Goal: Use online tool/utility: Use online tool/utility

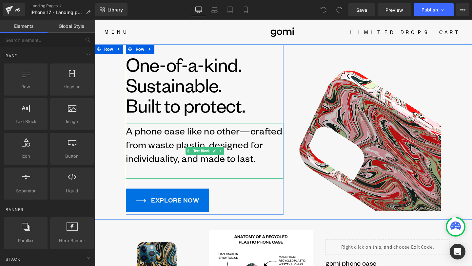
click at [258, 143] on p "A phone case like no other—crafted from waste plastic, designed for individuali…" at bounding box center [211, 151] width 166 height 44
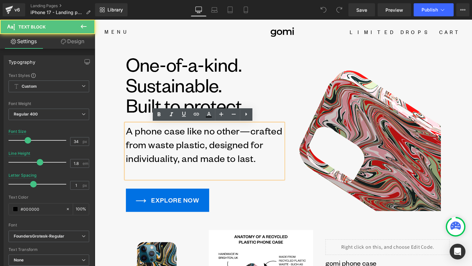
click at [257, 137] on p "A phone case like no other—crafted from waste plastic, designed for individuali…" at bounding box center [211, 151] width 166 height 44
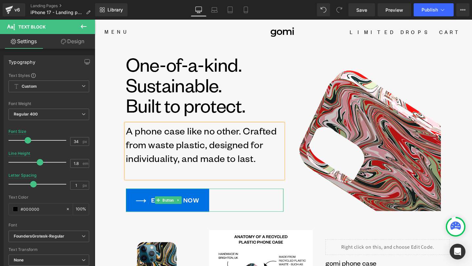
click at [275, 200] on div "EXPLORE NOW" at bounding box center [211, 210] width 166 height 24
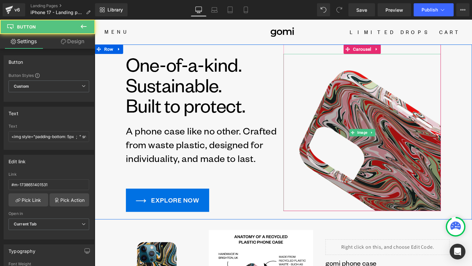
click at [328, 204] on img at bounding box center [376, 139] width 166 height 166
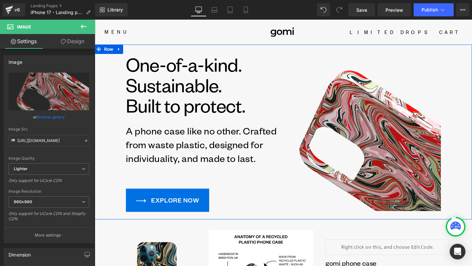
scroll to position [4, 0]
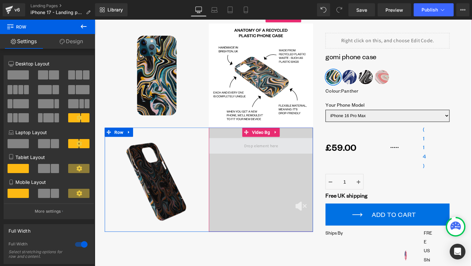
scroll to position [219, 0]
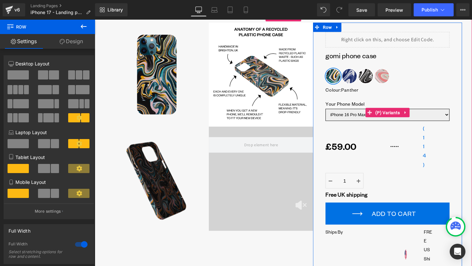
click at [397, 125] on select "iPhone 16 Pro Max iPhone 16 Pro iPhone 16 Plus iPhone 16 iPhone 15 Pro Max iPho…" at bounding box center [402, 119] width 130 height 13
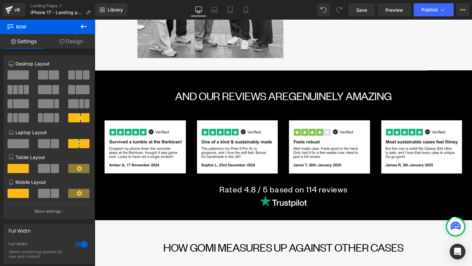
scroll to position [1622, 0]
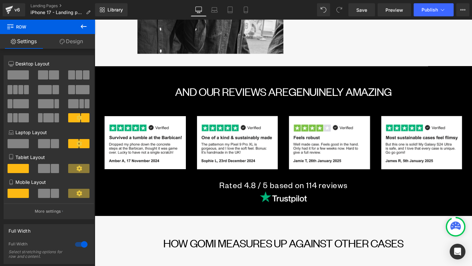
click at [301, 79] on div "AND OUR REVIEWS ARE GENUINELY AMAZING Heading Row" at bounding box center [293, 92] width 376 height 26
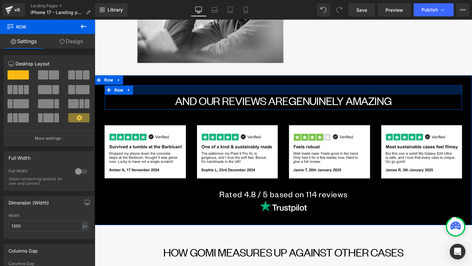
scroll to position [1612, 0]
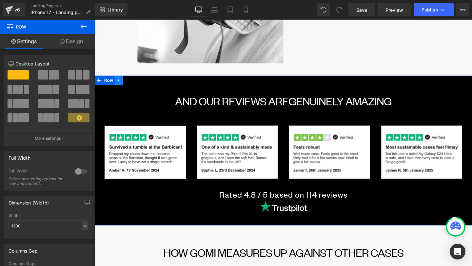
click at [123, 79] on link at bounding box center [120, 84] width 9 height 10
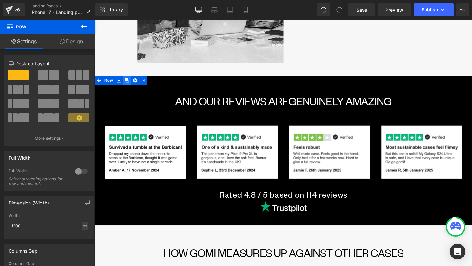
click at [130, 79] on link at bounding box center [129, 84] width 9 height 10
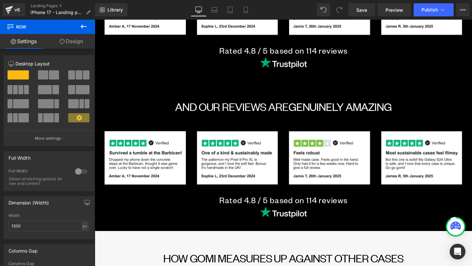
scroll to position [1771, 0]
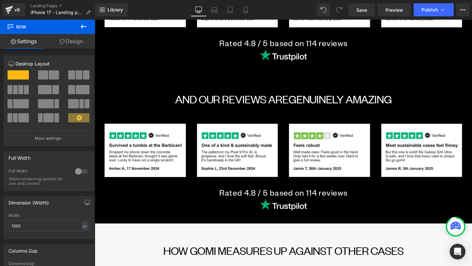
click at [248, 97] on div "AND OUR REVIEWS ARE GENUINELY AMAZING Heading" at bounding box center [293, 103] width 366 height 12
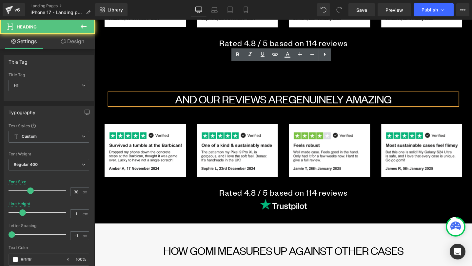
click at [235, 96] on font "AND OUR REVIEWS ARE" at bounding box center [238, 103] width 119 height 15
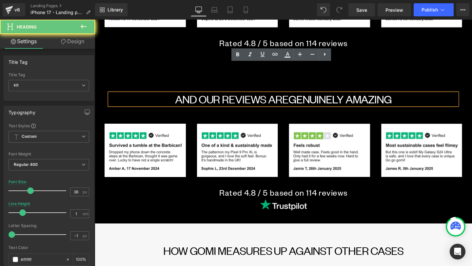
click at [235, 96] on font "AND OUR REVIEWS ARE" at bounding box center [238, 103] width 119 height 15
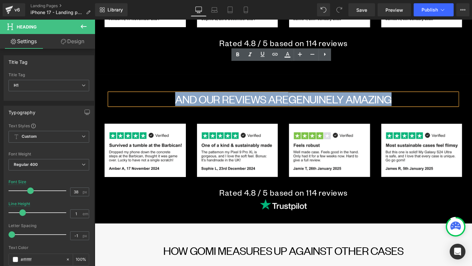
click at [239, 96] on font "AND OUR REVIEWS ARE" at bounding box center [238, 103] width 119 height 15
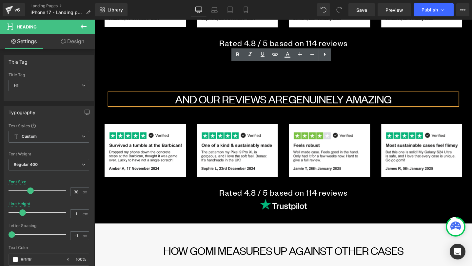
click at [239, 96] on font "AND OUR REVIEWS ARE" at bounding box center [238, 103] width 119 height 15
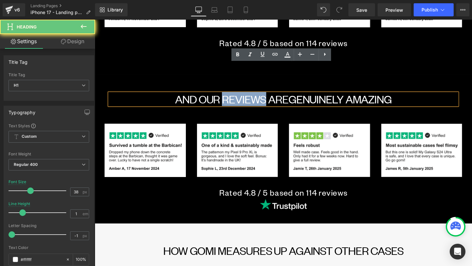
click at [239, 96] on font "AND OUR REVIEWS ARE" at bounding box center [238, 103] width 119 height 15
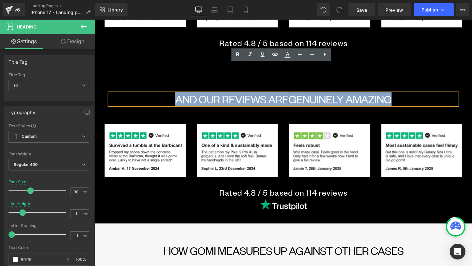
click at [318, 97] on h1 "AND OUR REVIEWS ARE GENUINELY AMAZING" at bounding box center [293, 103] width 366 height 12
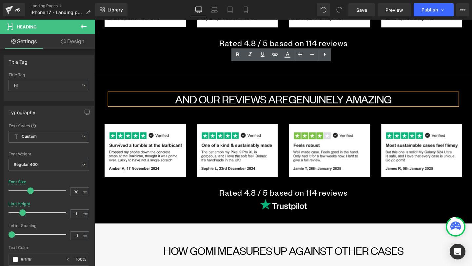
click at [318, 97] on h1 "AND OUR REVIEWS ARE GENUINELY AMAZING" at bounding box center [293, 103] width 366 height 12
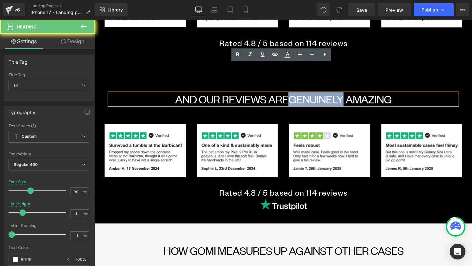
click at [318, 97] on h1 "AND OUR REVIEWS ARE GENUINELY AMAZING" at bounding box center [293, 103] width 366 height 12
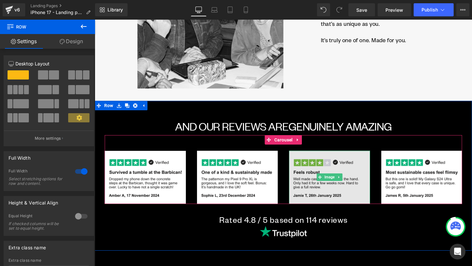
scroll to position [1587, 0]
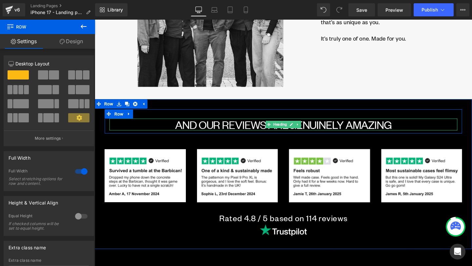
click at [257, 123] on font "AND OUR REVIEWS ARE" at bounding box center [238, 130] width 119 height 15
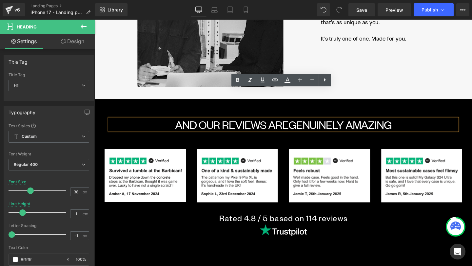
click at [252, 123] on font "AND OUR REVIEWS ARE" at bounding box center [238, 130] width 119 height 15
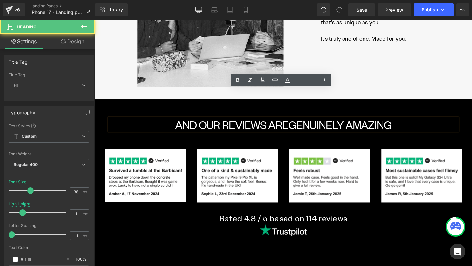
click at [252, 123] on font "AND OUR REVIEWS ARE" at bounding box center [238, 130] width 119 height 15
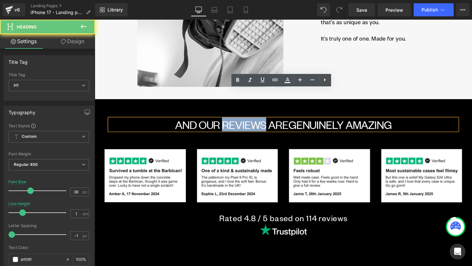
click at [252, 123] on font "AND OUR REVIEWS ARE" at bounding box center [238, 130] width 119 height 15
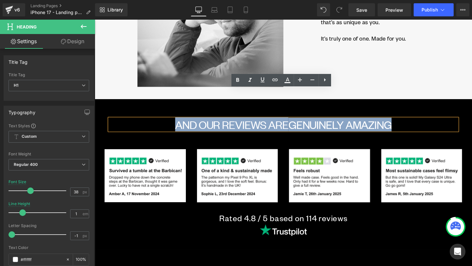
click at [252, 123] on font "AND OUR REVIEWS ARE" at bounding box center [238, 130] width 119 height 15
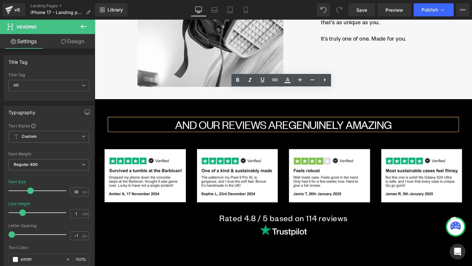
click at [252, 123] on font "AND OUR REVIEWS ARE" at bounding box center [238, 130] width 119 height 15
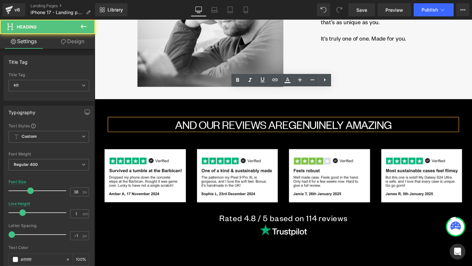
click at [252, 123] on font "AND OUR REVIEWS ARE" at bounding box center [238, 130] width 119 height 15
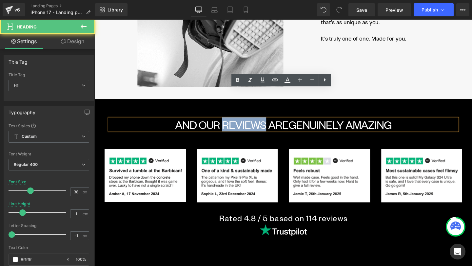
click at [252, 123] on font "AND OUR REVIEWS ARE" at bounding box center [238, 130] width 119 height 15
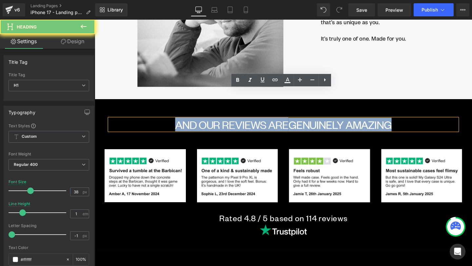
click at [252, 123] on font "AND OUR REVIEWS ARE" at bounding box center [238, 130] width 119 height 15
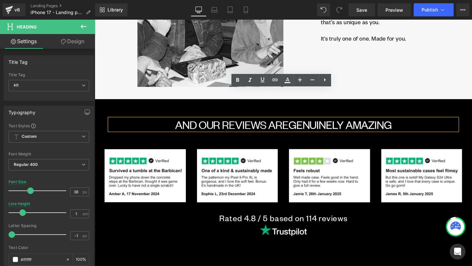
click at [252, 123] on font "AND OUR REVIEWS ARE" at bounding box center [238, 130] width 119 height 15
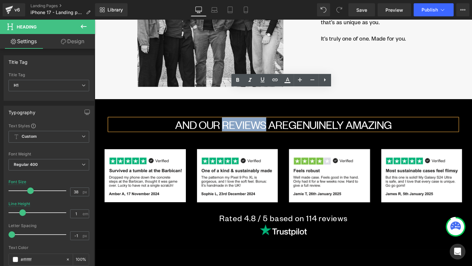
click at [252, 123] on font "AND OUR REVIEWS ARE" at bounding box center [238, 130] width 119 height 15
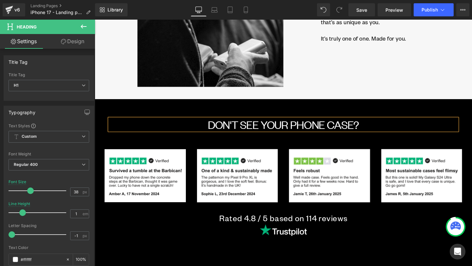
click at [379, 124] on h1 "DOn't see your phone case?" at bounding box center [293, 130] width 366 height 12
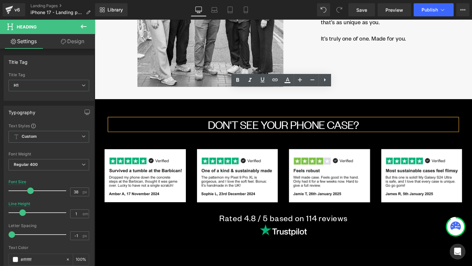
click at [386, 124] on h1 "DOn't see your phone case?" at bounding box center [293, 130] width 366 height 12
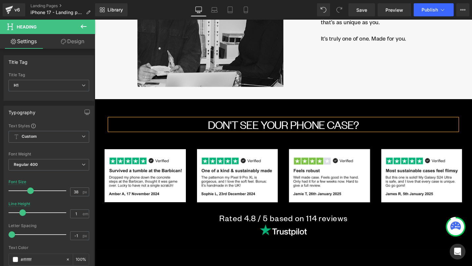
click at [361, 123] on font "DOn't see your phone case?" at bounding box center [293, 130] width 159 height 15
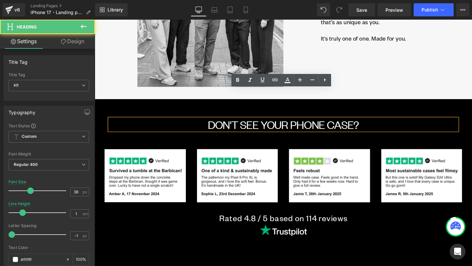
click at [361, 123] on font "DOn't see your phone case?" at bounding box center [293, 130] width 159 height 15
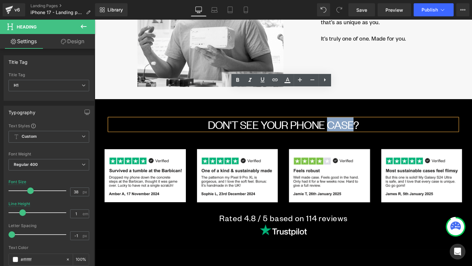
click at [385, 124] on h1 "DOn't see your phone case?" at bounding box center [293, 130] width 366 height 12
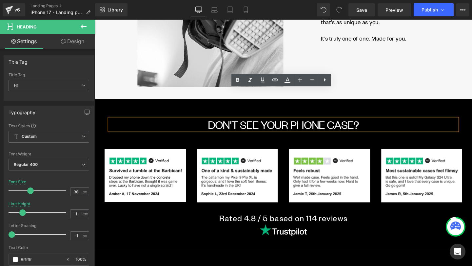
click at [362, 123] on font "DOn't see your phone case?" at bounding box center [293, 130] width 159 height 15
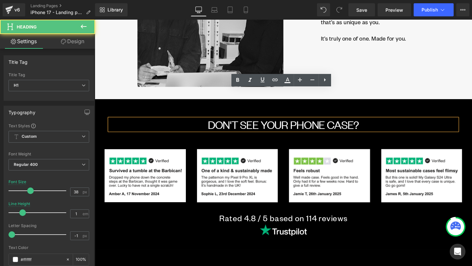
click at [362, 123] on font "DOn't see your phone case?" at bounding box center [293, 130] width 159 height 15
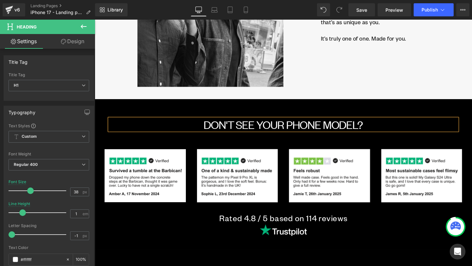
click at [383, 124] on h1 "DOn't see your phone model?" at bounding box center [293, 130] width 366 height 12
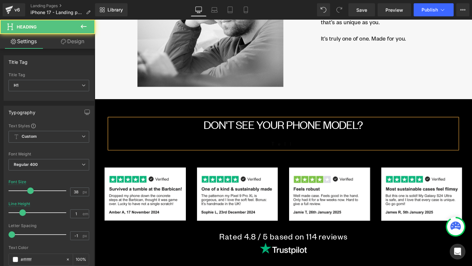
click at [388, 136] on div at bounding box center [293, 141] width 366 height 10
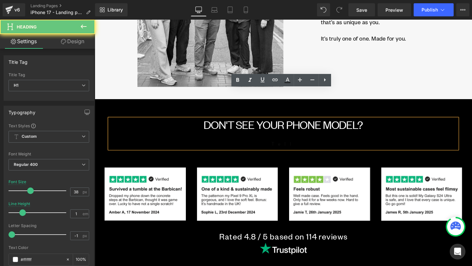
click at [394, 146] on div "Tell" at bounding box center [293, 151] width 366 height 10
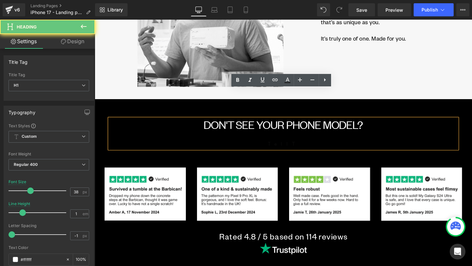
click at [394, 146] on div "TellT" at bounding box center [293, 151] width 366 height 10
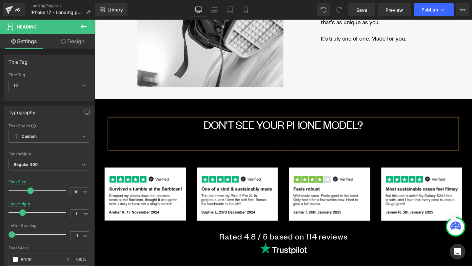
click at [398, 124] on h1 "DOn't see your phone model?" at bounding box center [293, 130] width 366 height 12
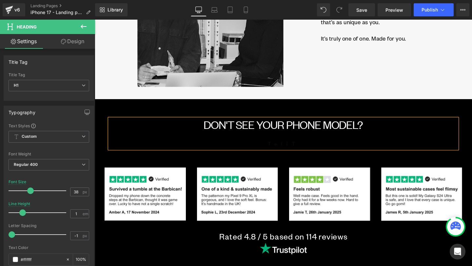
click at [398, 124] on h1 "DOn't see your phone model?" at bounding box center [293, 130] width 366 height 12
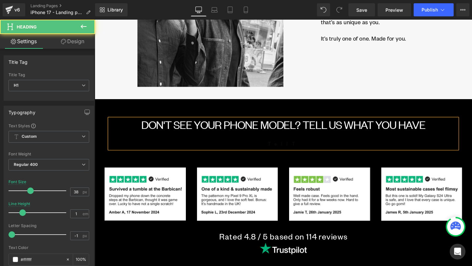
click at [315, 123] on font "DOn't see your phone model? Tell us what you have" at bounding box center [293, 130] width 299 height 15
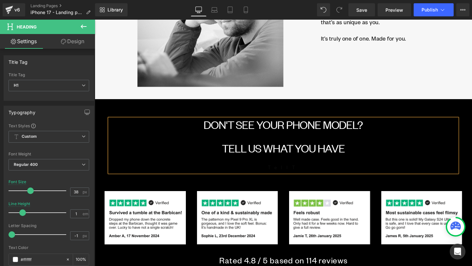
click at [337, 123] on font "DOn't see your phone model?" at bounding box center [293, 130] width 168 height 15
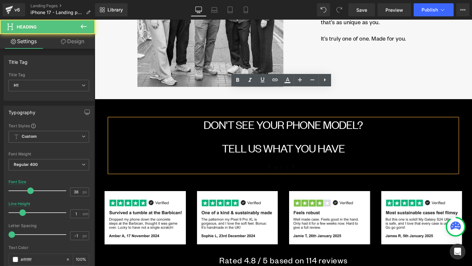
click at [381, 161] on div at bounding box center [293, 166] width 366 height 10
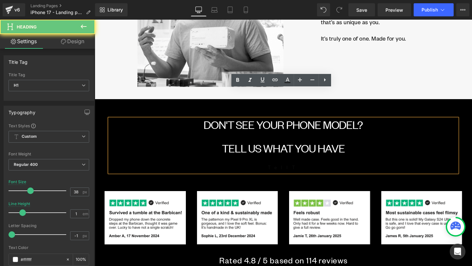
click at [392, 161] on div at bounding box center [293, 166] width 366 height 10
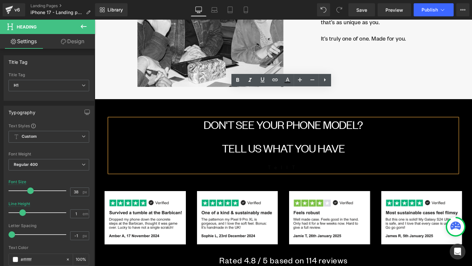
click at [377, 171] on div "TellT" at bounding box center [293, 176] width 366 height 10
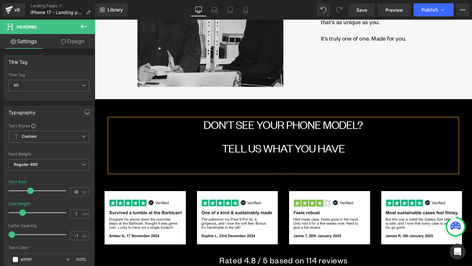
click at [355, 149] on div "DOn't see your phone model? Tell us what you have Tel" at bounding box center [293, 152] width 366 height 57
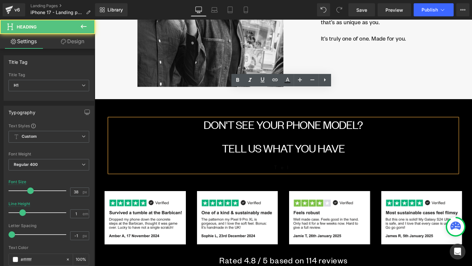
click at [381, 149] on h1 "Tell us what you have" at bounding box center [293, 155] width 366 height 12
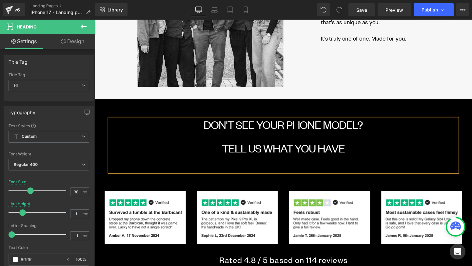
click at [363, 149] on h1 "Tell us what you have" at bounding box center [293, 155] width 366 height 12
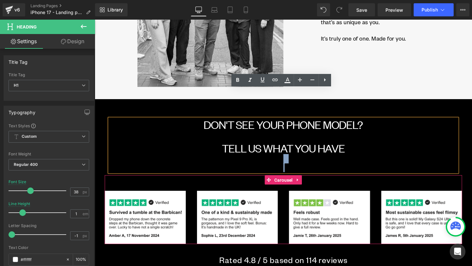
drag, startPoint x: 341, startPoint y: 137, endPoint x: 341, endPoint y: 162, distance: 24.3
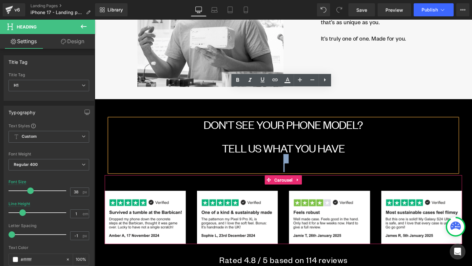
click at [341, 162] on div "DOn't see your phone model? Tell us what you have Heading Row Image Image Image…" at bounding box center [293, 204] width 376 height 181
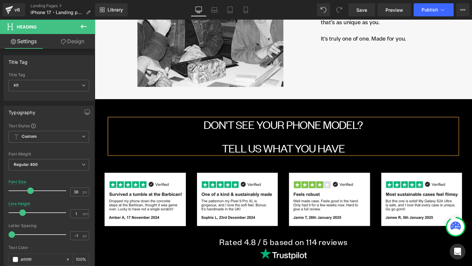
click at [388, 149] on h1 "Tell us what you have" at bounding box center [293, 155] width 366 height 12
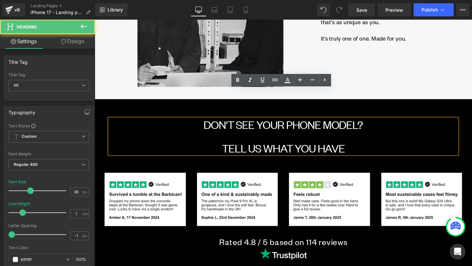
click at [392, 149] on h1 "Tell us what you have" at bounding box center [293, 155] width 366 height 12
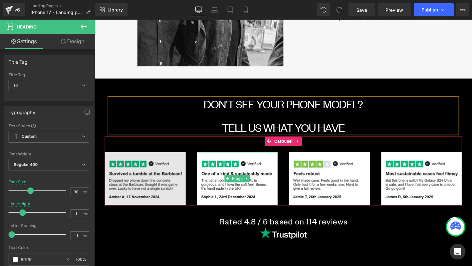
scroll to position [1604, 0]
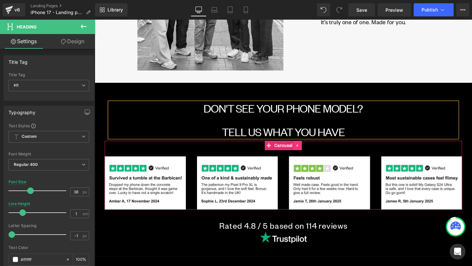
click at [311, 149] on icon at bounding box center [308, 151] width 5 height 5
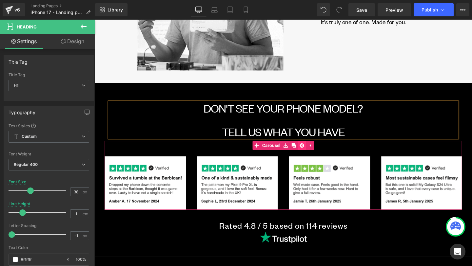
click at [314, 150] on icon at bounding box center [312, 152] width 5 height 5
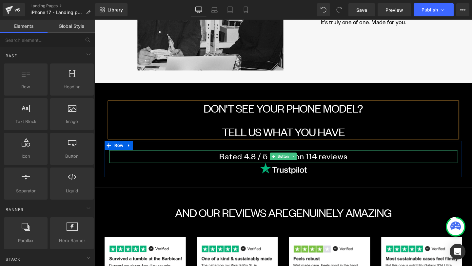
click at [331, 157] on link "Rated 4.8 / 5 based on 114 reviews" at bounding box center [293, 163] width 366 height 13
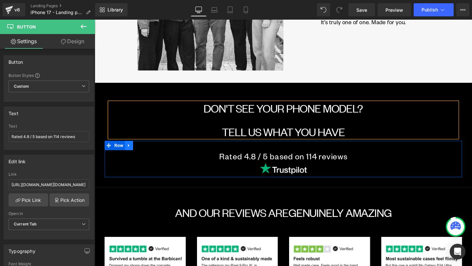
click at [130, 150] on icon at bounding box center [130, 151] width 1 height 3
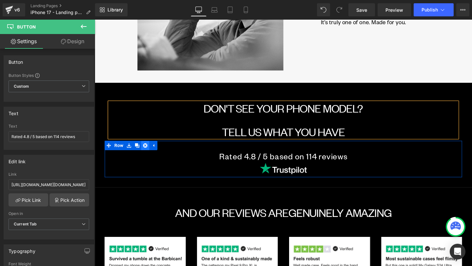
click at [144, 147] on link at bounding box center [148, 152] width 9 height 10
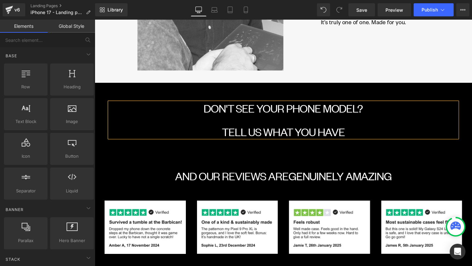
click at [351, 119] on h1 at bounding box center [293, 125] width 366 height 12
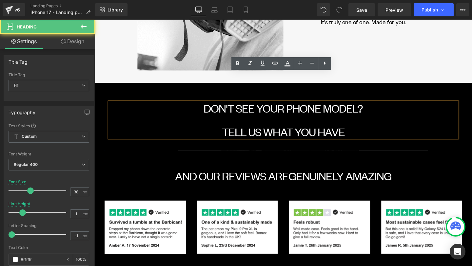
click at [373, 131] on h1 "Tell us what you have" at bounding box center [293, 137] width 366 height 12
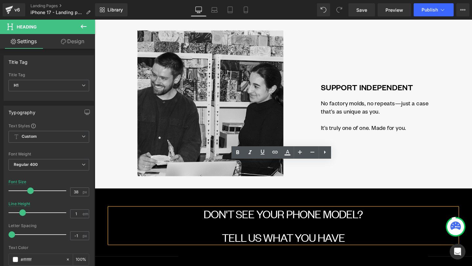
scroll to position [1480, 0]
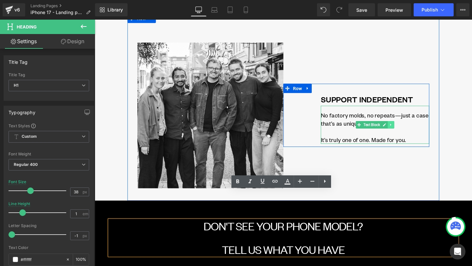
click at [406, 128] on icon at bounding box center [406, 130] width 4 height 4
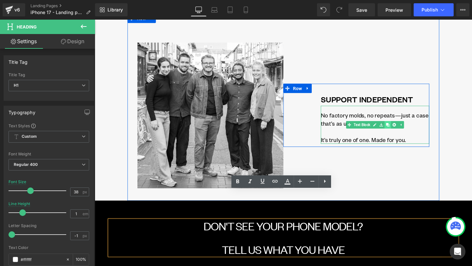
click at [403, 127] on link at bounding box center [402, 131] width 7 height 8
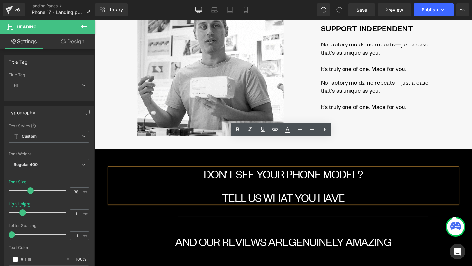
scroll to position [1535, 0]
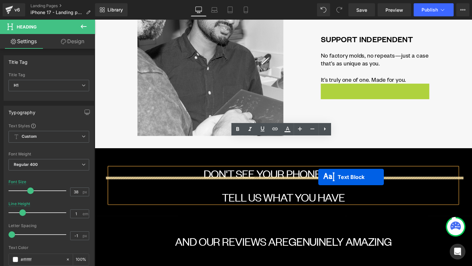
drag, startPoint x: 370, startPoint y: 63, endPoint x: 330, endPoint y: 186, distance: 129.1
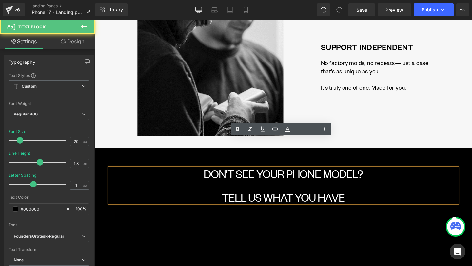
click at [290, 199] on font "Tell us what you have" at bounding box center [292, 206] width 129 height 15
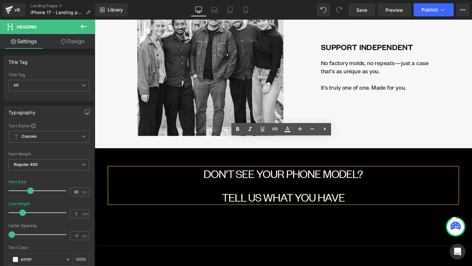
click at [290, 199] on font "Tell us what you have" at bounding box center [292, 206] width 129 height 15
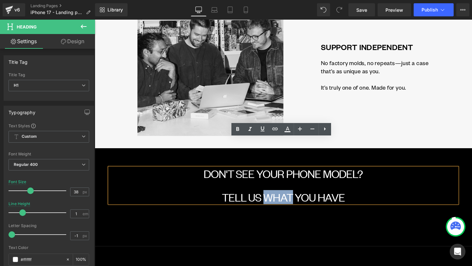
click at [290, 199] on font "Tell us what you have" at bounding box center [292, 206] width 129 height 15
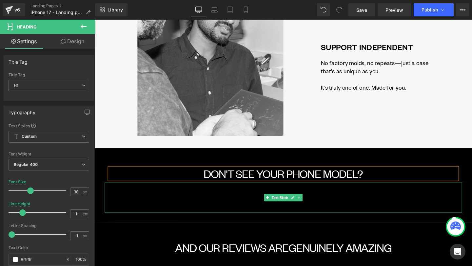
click at [360, 206] on p at bounding box center [293, 210] width 376 height 9
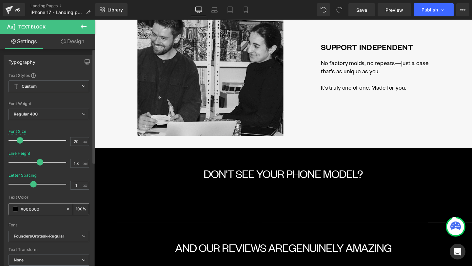
click at [14, 209] on span at bounding box center [15, 209] width 5 height 5
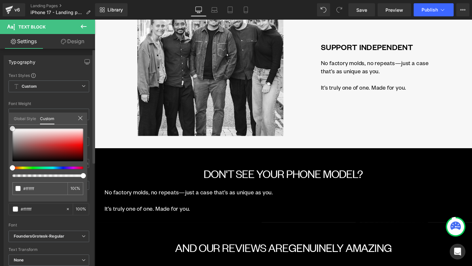
drag, startPoint x: 45, startPoint y: 143, endPoint x: 2, endPoint y: 119, distance: 49.5
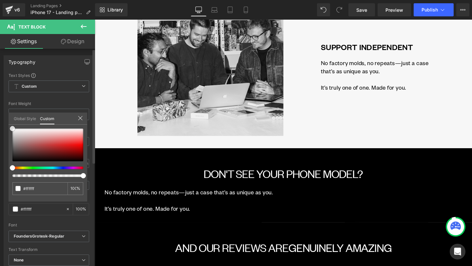
click at [2, 119] on div "Typography Text Styles Custom Custom Setup Global Style Custom Setup Global Sty…" at bounding box center [49, 162] width 98 height 225
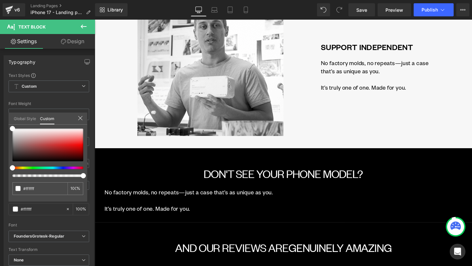
click at [171, 185] on body "Skip to content Your cart is empty CLOSE Continue shopping Cart (0) Loading... …" at bounding box center [293, 70] width 397 height 3170
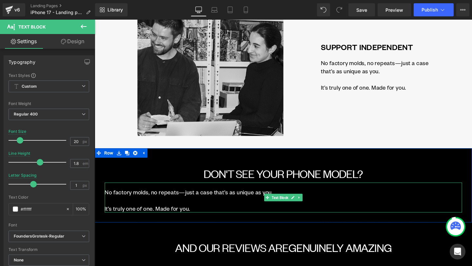
click at [195, 214] on p "It’s truly one of one. Made for you." at bounding box center [293, 218] width 376 height 9
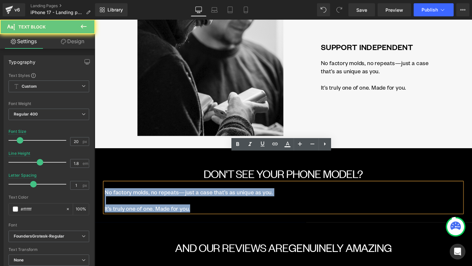
drag, startPoint x: 203, startPoint y: 187, endPoint x: 87, endPoint y: 169, distance: 117.9
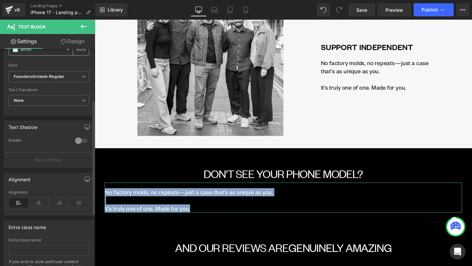
scroll to position [197, 0]
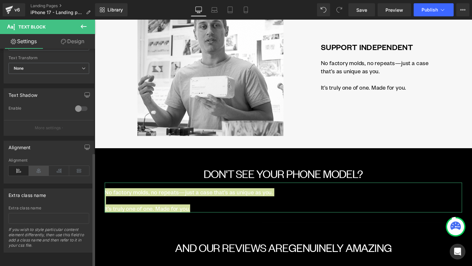
click at [42, 169] on icon at bounding box center [39, 171] width 20 height 10
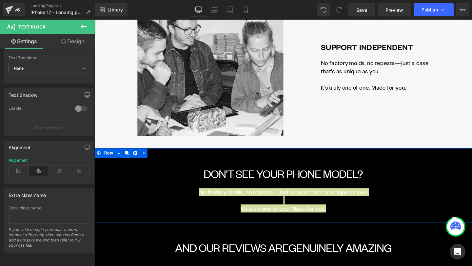
click at [290, 203] on span "Text Block" at bounding box center [290, 207] width 20 height 8
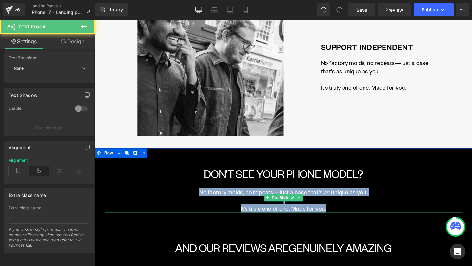
click at [318, 206] on p at bounding box center [293, 210] width 376 height 9
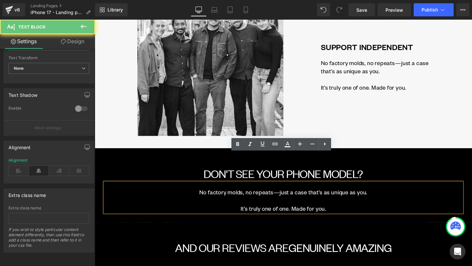
click at [358, 206] on p at bounding box center [293, 210] width 376 height 9
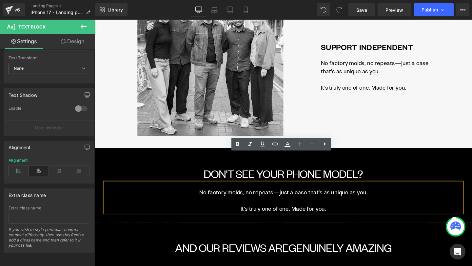
click at [387, 214] on p "It’s truly one of one. Made for you." at bounding box center [293, 218] width 376 height 9
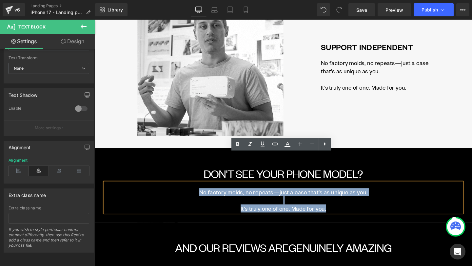
drag, startPoint x: 369, startPoint y: 190, endPoint x: 205, endPoint y: 172, distance: 165.9
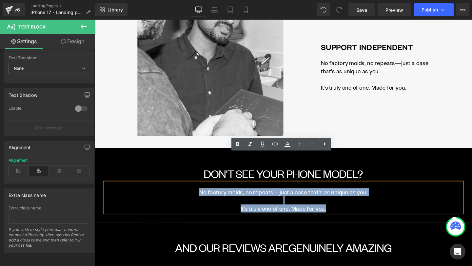
click at [205, 191] on div "No factory molds, no repeats—just a case that’s as unique as you. It’s truly on…" at bounding box center [293, 206] width 376 height 31
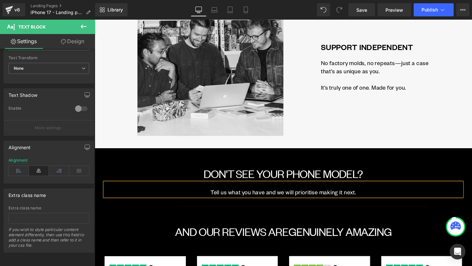
click at [347, 181] on div "DOn't see your phone model? Heading Row Tell us what you have and we will prior…" at bounding box center [293, 185] width 397 height 61
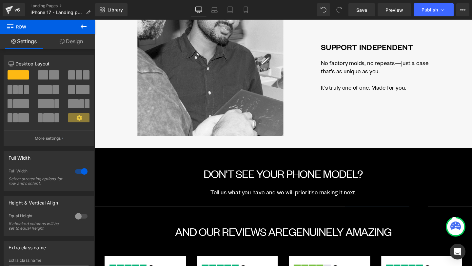
click at [83, 21] on button at bounding box center [83, 27] width 23 height 14
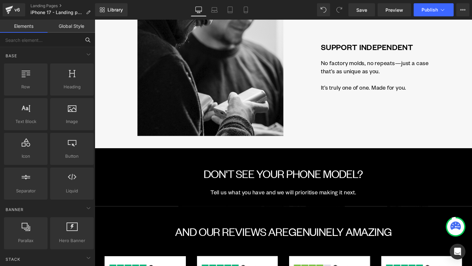
click at [54, 46] on input "text" at bounding box center [40, 40] width 81 height 14
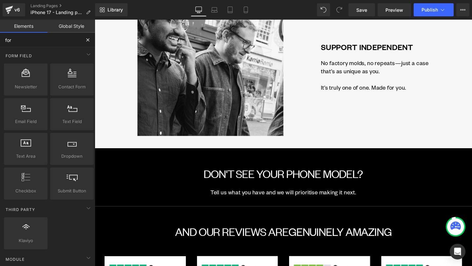
type input "form"
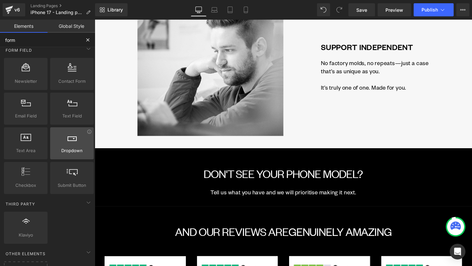
scroll to position [5, 0]
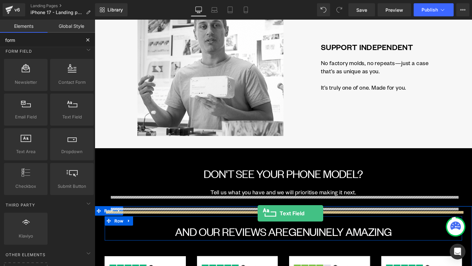
drag, startPoint x: 168, startPoint y: 135, endPoint x: 266, endPoint y: 224, distance: 132.3
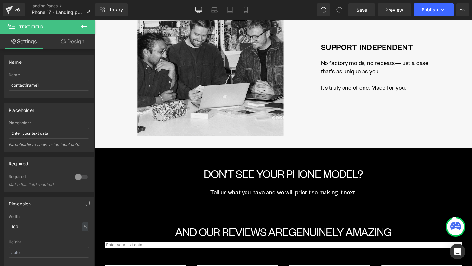
click at [87, 29] on icon at bounding box center [84, 27] width 8 height 8
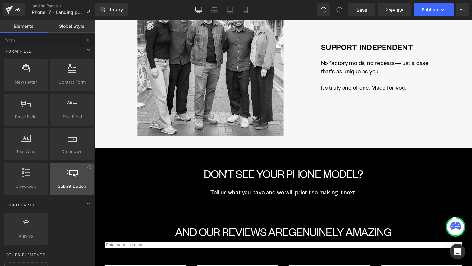
scroll to position [28, 0]
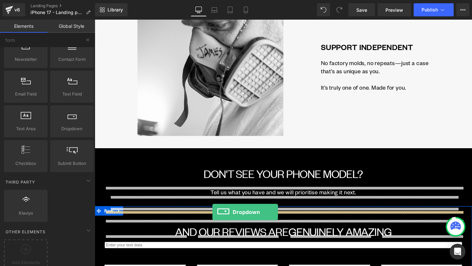
drag, startPoint x: 168, startPoint y: 149, endPoint x: 218, endPoint y: 222, distance: 89.3
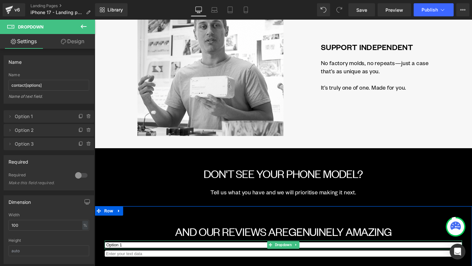
click at [239, 254] on select "Option 1 Option 2 Option 3" at bounding box center [293, 257] width 376 height 6
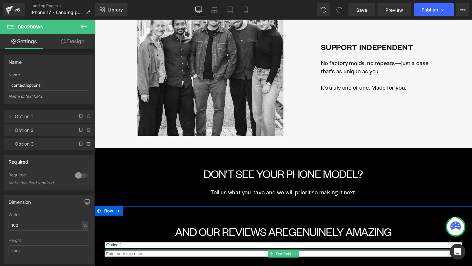
click at [196, 263] on input "text" at bounding box center [293, 266] width 376 height 7
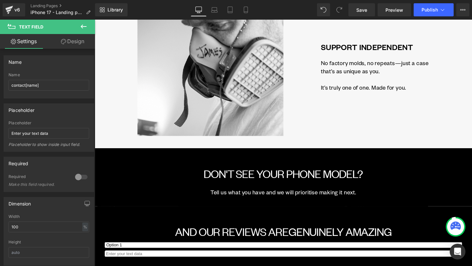
click at [83, 29] on icon at bounding box center [84, 27] width 8 height 8
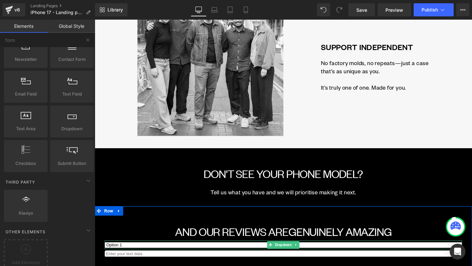
click at [177, 254] on select "Option 1 Option 2 Option 3" at bounding box center [293, 257] width 376 height 6
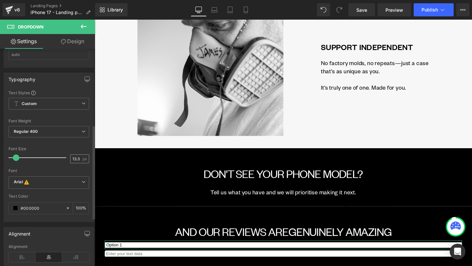
scroll to position [199, 0]
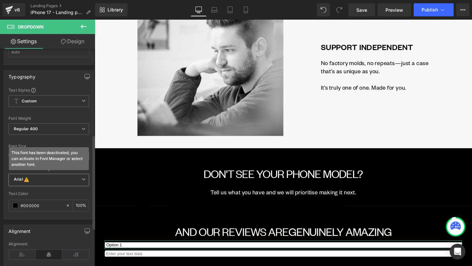
click at [82, 179] on icon at bounding box center [84, 180] width 4 height 4
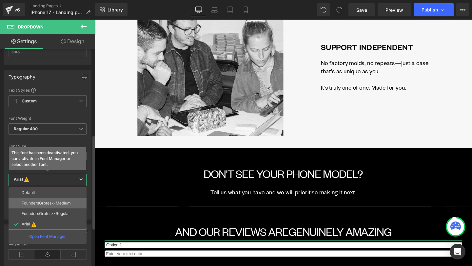
click at [74, 202] on li "FoundersGrotesk-Medium" at bounding box center [48, 203] width 78 height 10
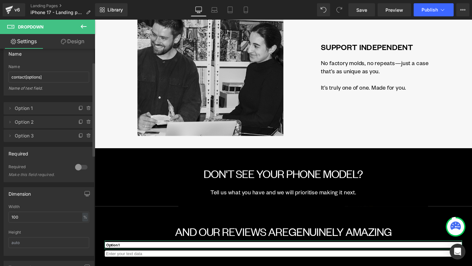
scroll to position [0, 0]
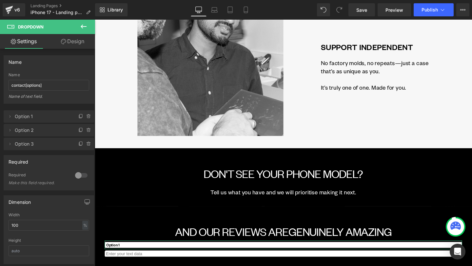
click at [73, 47] on link "Design" at bounding box center [73, 41] width 48 height 15
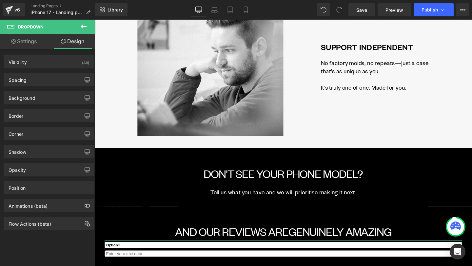
click at [28, 48] on link "Settings" at bounding box center [24, 41] width 48 height 15
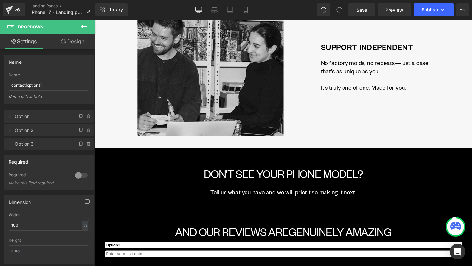
click at [86, 28] on icon at bounding box center [84, 27] width 8 height 8
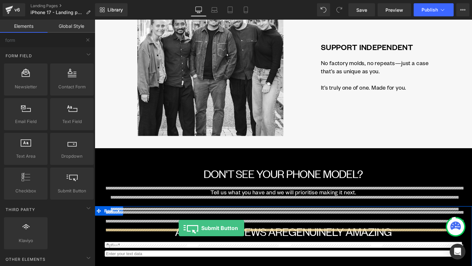
drag, startPoint x: 126, startPoint y: 209, endPoint x: 183, endPoint y: 240, distance: 64.2
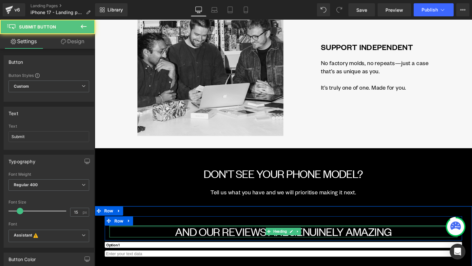
scroll to position [1567, 0]
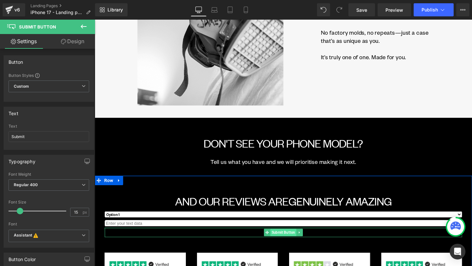
click at [286, 240] on span "Submit Button" at bounding box center [292, 244] width 27 height 8
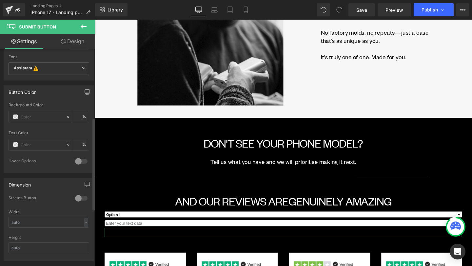
scroll to position [163, 0]
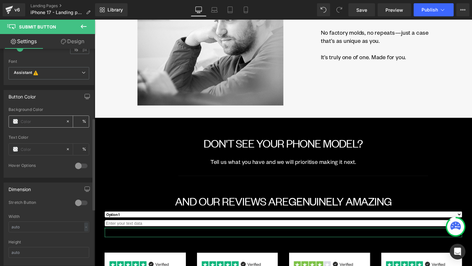
click at [16, 123] on span at bounding box center [15, 121] width 5 height 5
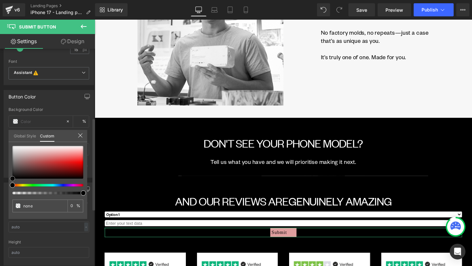
click at [49, 154] on div at bounding box center [47, 162] width 71 height 33
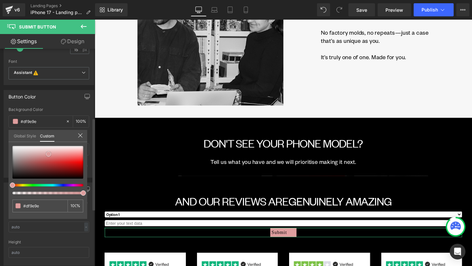
click at [54, 161] on div at bounding box center [47, 162] width 71 height 33
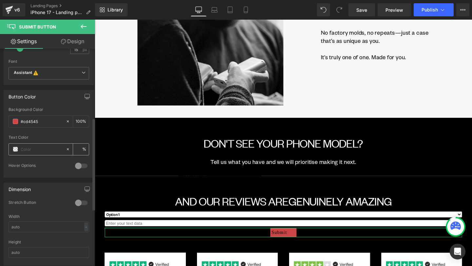
click at [17, 149] on span at bounding box center [15, 149] width 5 height 5
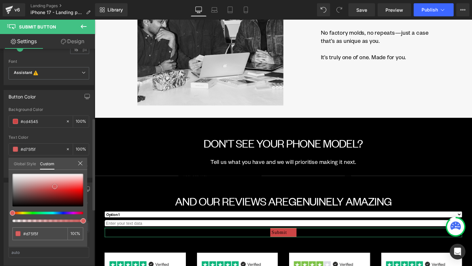
click at [55, 187] on div at bounding box center [47, 190] width 71 height 33
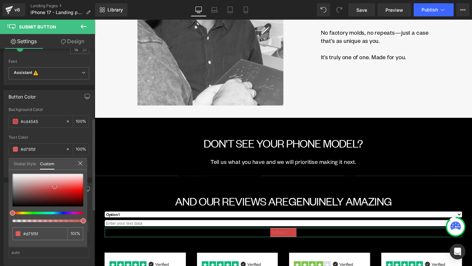
click at [31, 180] on div at bounding box center [47, 190] width 71 height 33
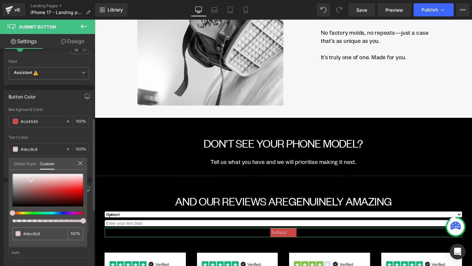
click at [33, 168] on link "Global Style" at bounding box center [25, 163] width 22 height 11
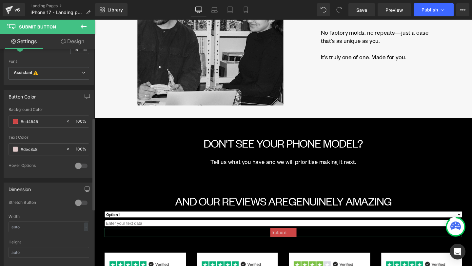
click at [64, 134] on div at bounding box center [49, 133] width 81 height 4
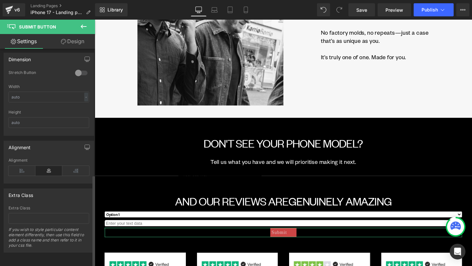
scroll to position [297, 0]
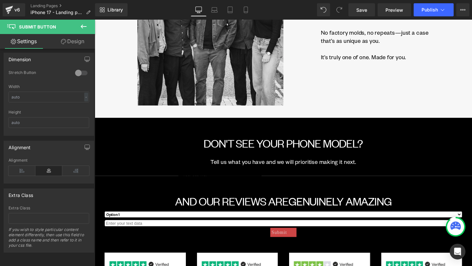
click at [316, 163] on div at bounding box center [293, 150] width 397 height 260
